Goal: Find specific page/section: Find specific page/section

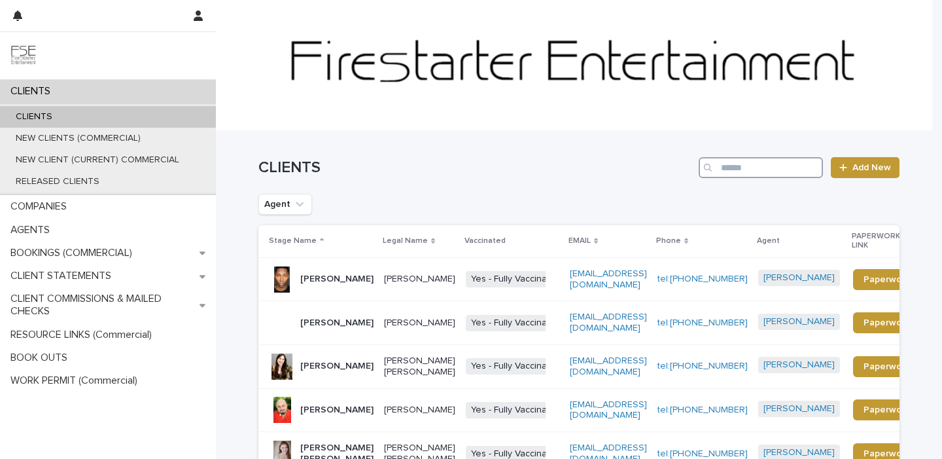
click at [780, 173] on input "Search" at bounding box center [761, 167] width 124 height 21
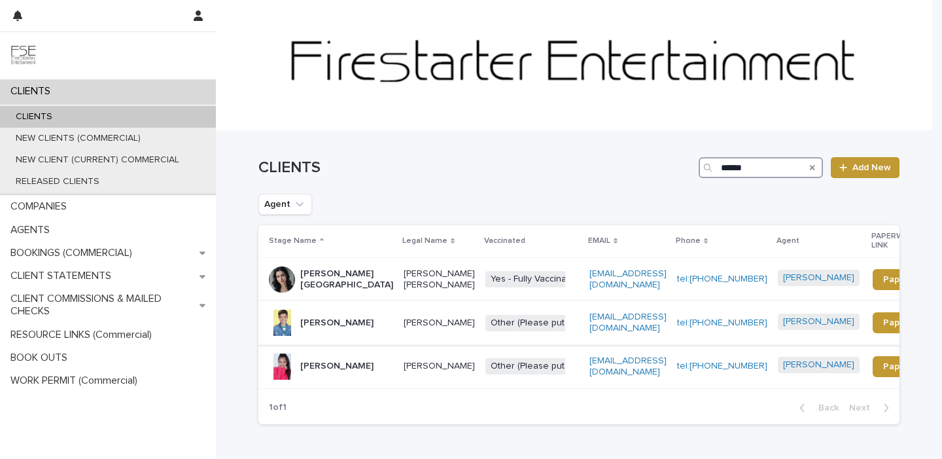
type input "******"
click at [331, 325] on p "[PERSON_NAME]" at bounding box center [336, 322] width 73 height 11
